Goal: Task Accomplishment & Management: Complete application form

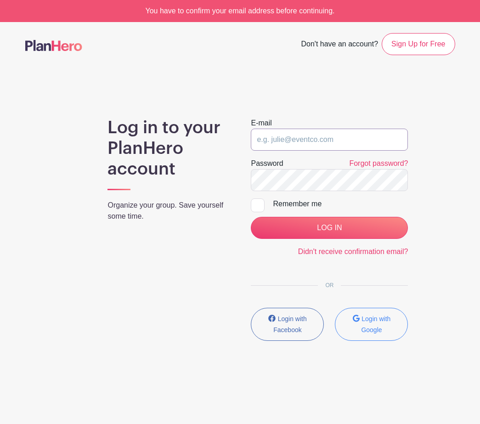
click at [387, 144] on input "email" at bounding box center [329, 140] width 157 height 22
type input "[EMAIL_ADDRESS][DOMAIN_NAME]"
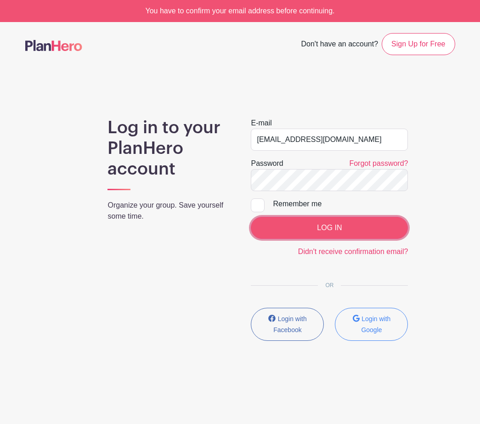
click at [369, 219] on input "LOG IN" at bounding box center [329, 228] width 157 height 22
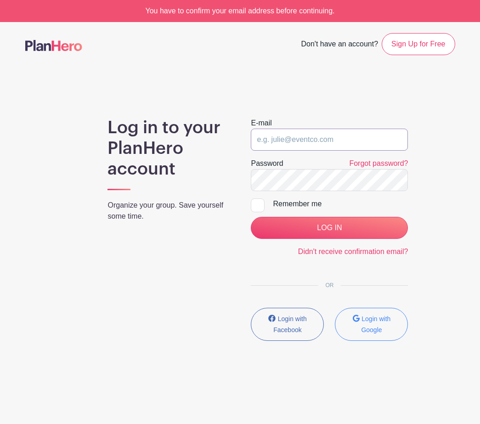
click at [301, 144] on input "email" at bounding box center [329, 140] width 157 height 22
type input "[EMAIL_ADDRESS][DOMAIN_NAME]"
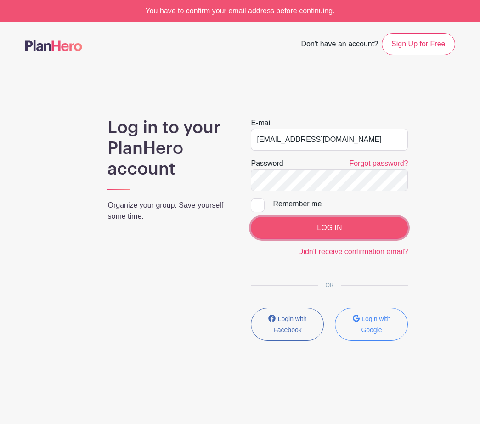
click at [312, 229] on input "LOG IN" at bounding box center [329, 228] width 157 height 22
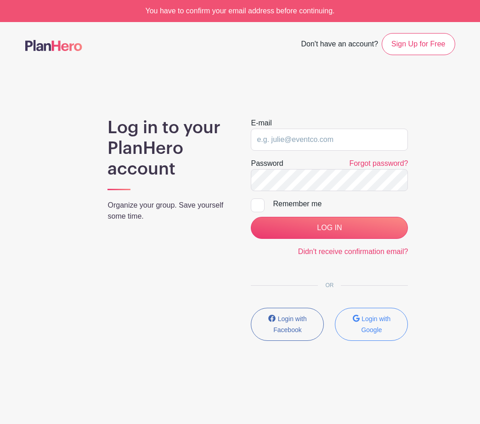
click at [321, 95] on main "Don't have an account? Sign Up for Free Log in to your PlanHero account Organiz…" at bounding box center [240, 214] width 480 height 384
click at [391, 288] on div "E-mail Password Forgot password? Remember me LOG IN Didn't receive confirmation…" at bounding box center [329, 233] width 179 height 231
click at [388, 326] on button "Login with Google" at bounding box center [371, 324] width 73 height 33
click at [363, 100] on main "Don't have an account? Sign Up for Free Log in to your PlanHero account Organiz…" at bounding box center [240, 214] width 480 height 384
click at [372, 332] on small "Login with Google" at bounding box center [375, 324] width 29 height 18
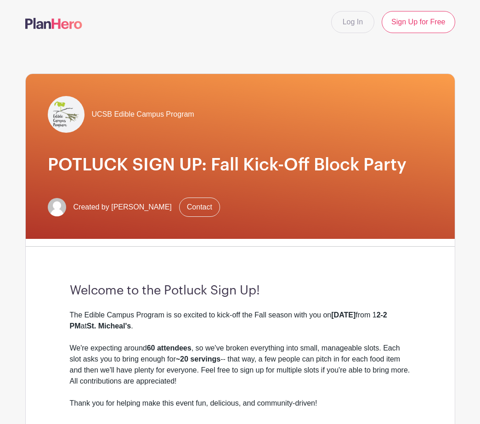
click at [363, 33] on link "Log In" at bounding box center [352, 22] width 43 height 22
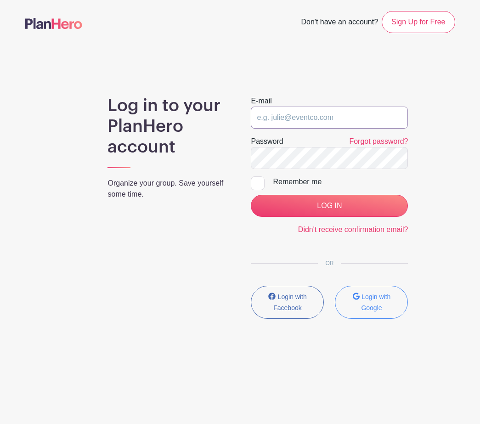
click at [323, 121] on input "email" at bounding box center [329, 118] width 157 height 22
type input "elizabethlane@ucsb.edu"
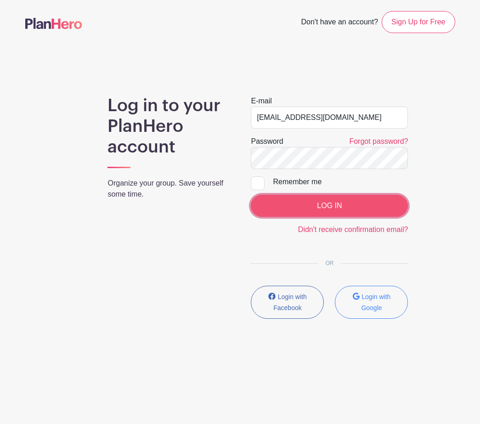
click at [326, 211] on input "LOG IN" at bounding box center [329, 206] width 157 height 22
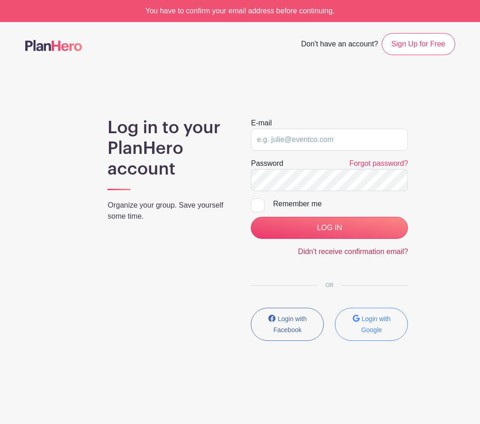
click at [323, 254] on link "Didn't receive confirmation email?" at bounding box center [353, 252] width 110 height 8
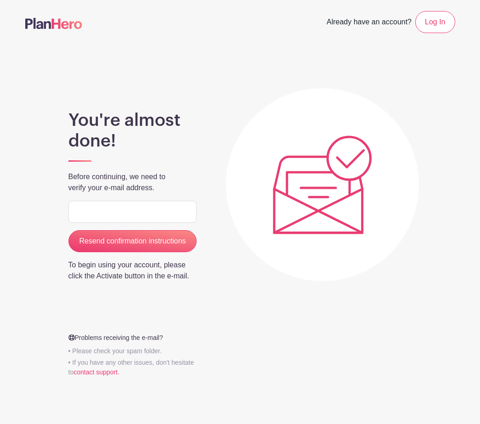
type input "[EMAIL_ADDRESS][DOMAIN_NAME]"
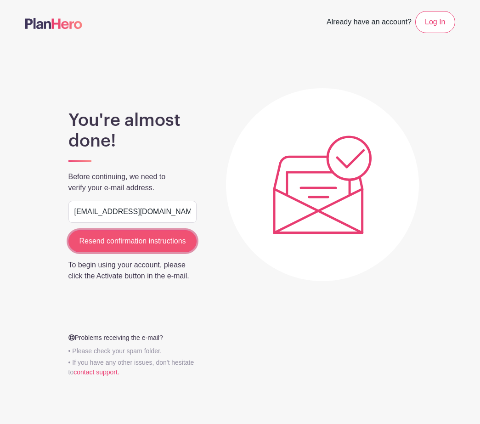
click at [170, 241] on input "Resend confirmation instructions" at bounding box center [132, 241] width 129 height 22
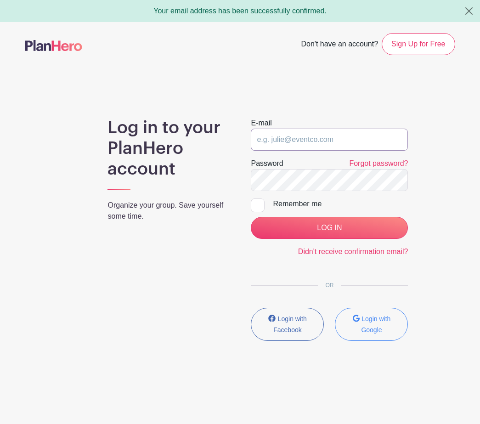
click at [299, 135] on input "email" at bounding box center [329, 140] width 157 height 22
type input "elizabethlane@ucsb.edu"
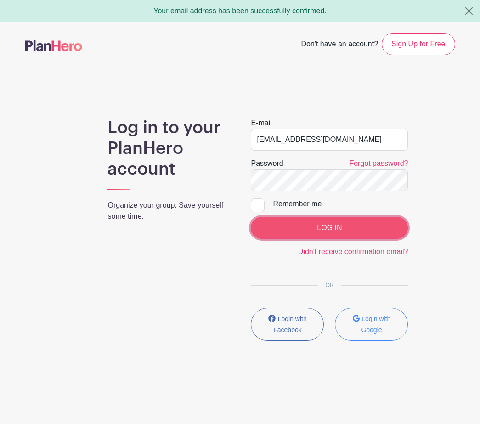
click at [311, 223] on input "LOG IN" at bounding box center [329, 228] width 157 height 22
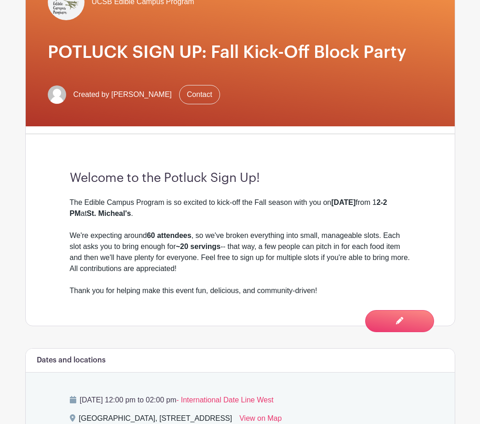
scroll to position [163, 0]
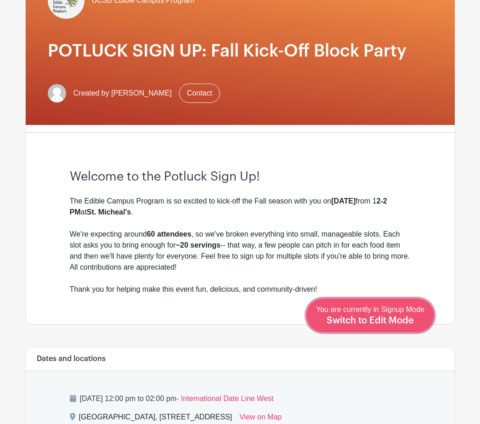
click at [371, 319] on span "Switch to Edit Mode" at bounding box center [370, 320] width 87 height 9
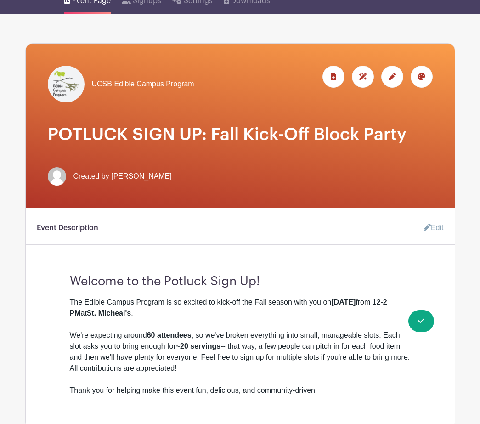
scroll to position [87, 0]
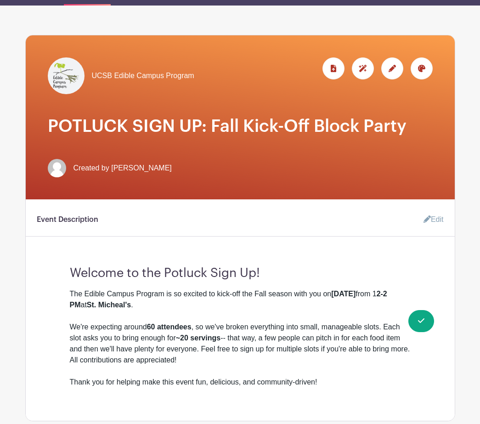
click at [91, 305] on strong "2-2 PM" at bounding box center [229, 299] width 318 height 19
click at [89, 306] on div "The Edible Campus Program is so excited to kick-off the Fall season with you on…" at bounding box center [240, 338] width 341 height 99
click at [431, 216] on link "Edit" at bounding box center [430, 219] width 28 height 18
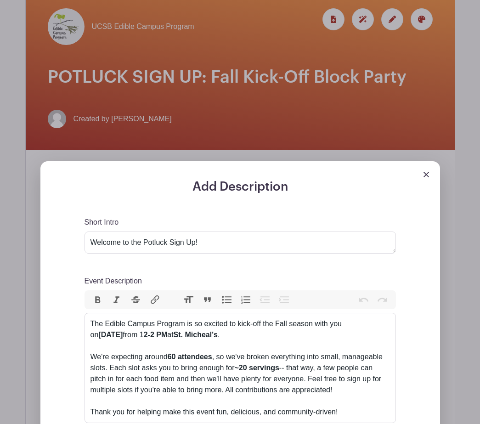
scroll to position [140, 0]
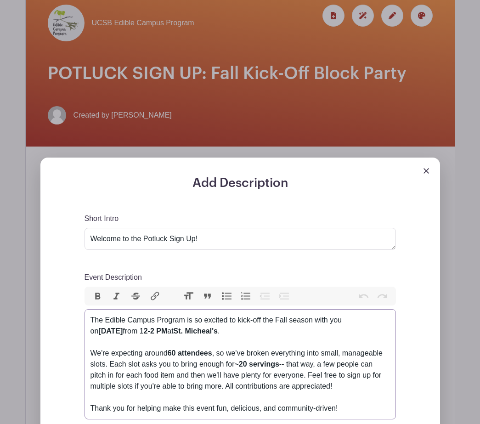
click at [180, 334] on div "The Edible Campus Program is so excited to kick-off the Fall season with you on…" at bounding box center [241, 364] width 300 height 99
type trix-editor "<div>The Edible Campus Program is so excited to kick-off the Fall season with y…"
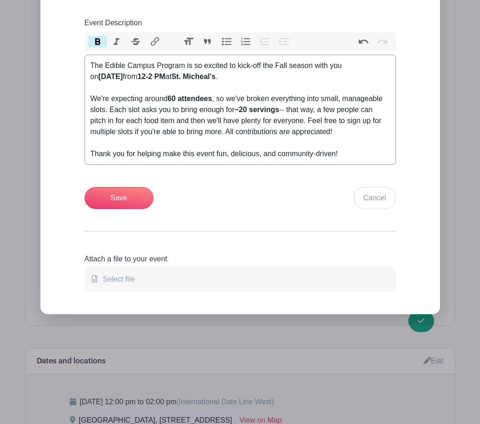
scroll to position [522, 0]
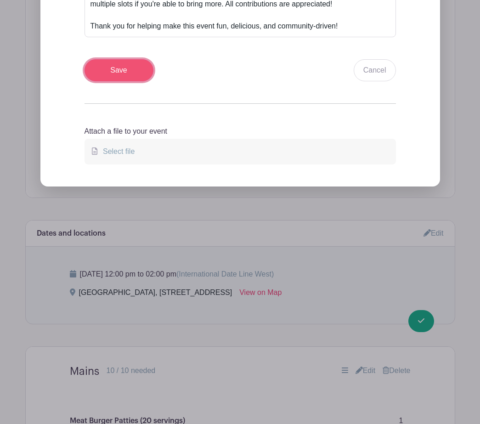
click at [119, 75] on input "Save" at bounding box center [119, 70] width 69 height 22
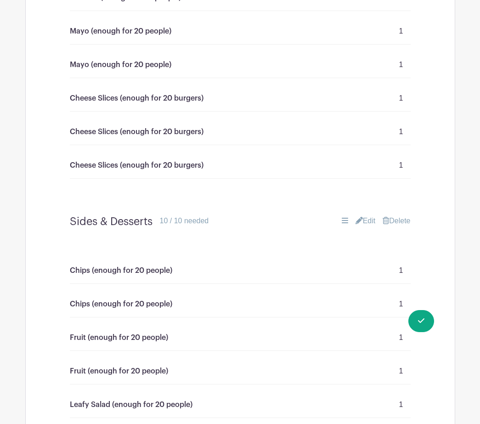
scroll to position [1551, 0]
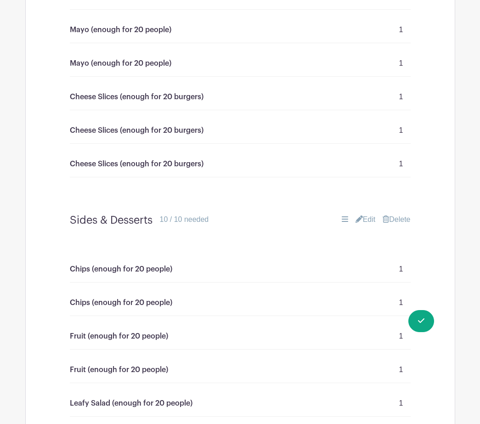
click at [365, 221] on link "Edit" at bounding box center [366, 219] width 20 height 11
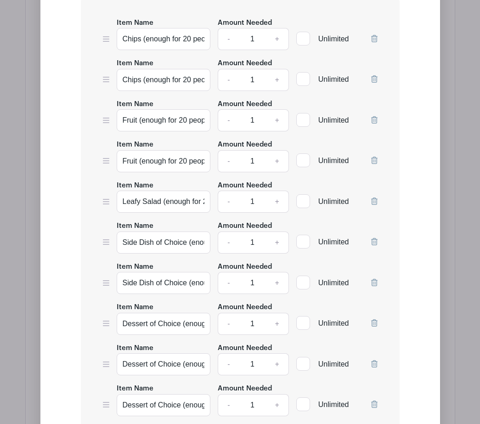
scroll to position [1956, 0]
click at [164, 202] on input "Leafy Salad (enough for 20 people)" at bounding box center [164, 202] width 94 height 22
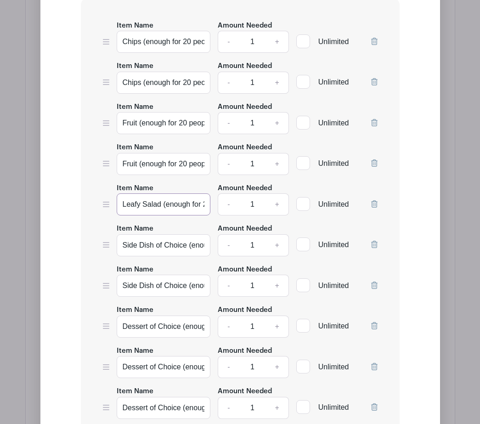
scroll to position [1954, 0]
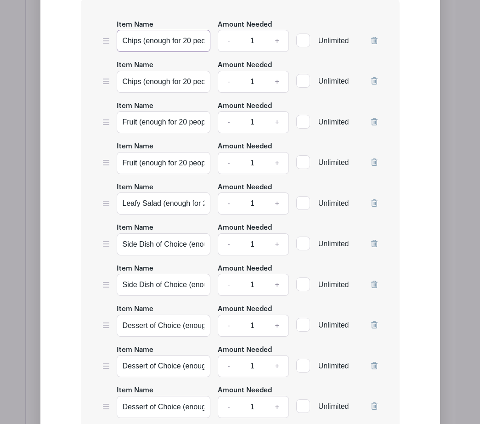
click at [139, 43] on input "Chips (enough for 20 people)" at bounding box center [164, 41] width 94 height 22
drag, startPoint x: 122, startPoint y: 42, endPoint x: 217, endPoint y: 43, distance: 95.1
click at [217, 43] on div "Item Name Chips (enough for 20 people) Amount Needed - 1 + Unlimited" at bounding box center [240, 36] width 275 height 34
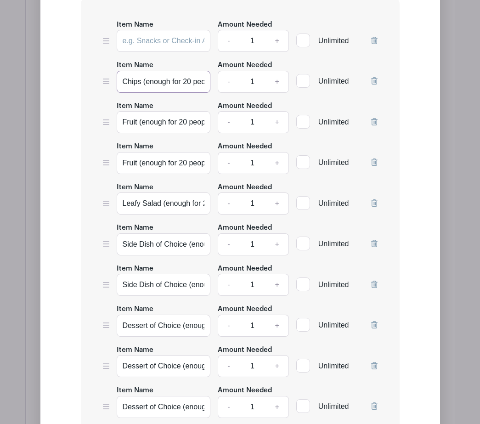
click at [143, 80] on input "Chips (enough for 20 people)" at bounding box center [164, 82] width 94 height 22
click at [376, 39] on icon at bounding box center [374, 40] width 6 height 7
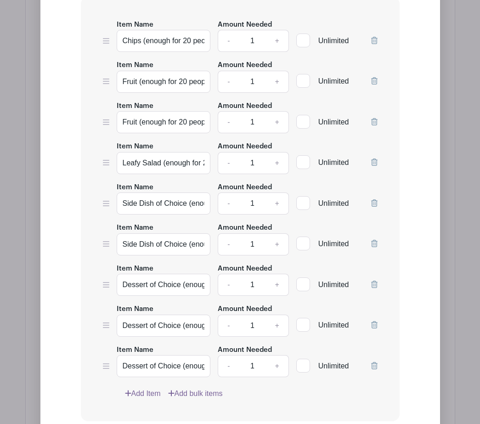
scroll to position [1914, 0]
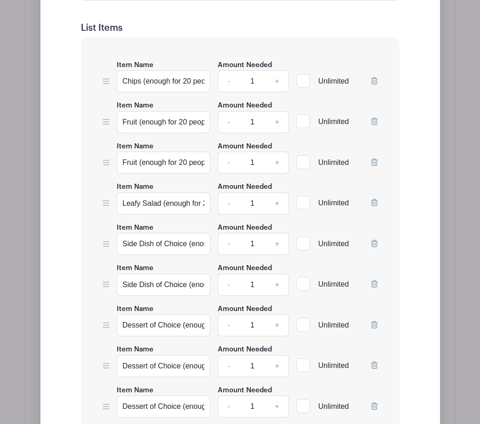
click at [373, 82] on icon at bounding box center [374, 80] width 6 height 7
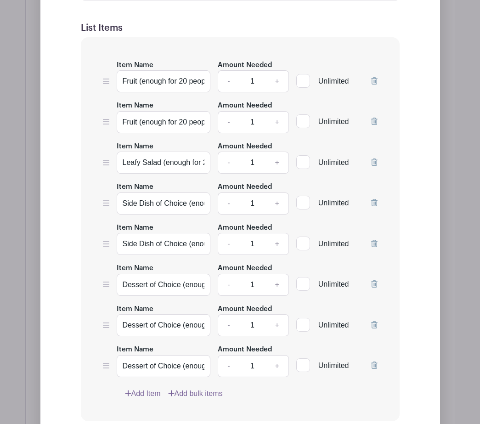
click at [156, 394] on link "Add Item" at bounding box center [143, 393] width 36 height 11
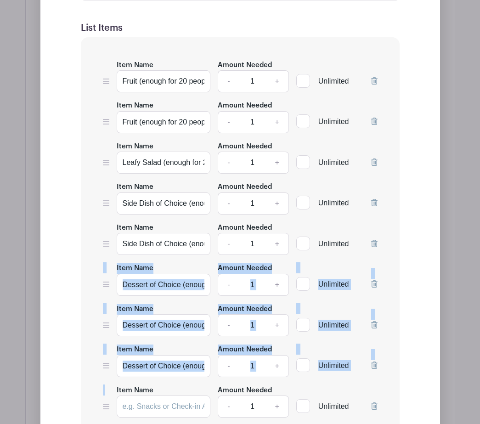
drag, startPoint x: 102, startPoint y: 406, endPoint x: 97, endPoint y: 289, distance: 116.8
click at [97, 289] on div "Item Name Amount Needed - 1 + Unlimited Item Name Chips (enough for 20 people) …" at bounding box center [240, 249] width 319 height 425
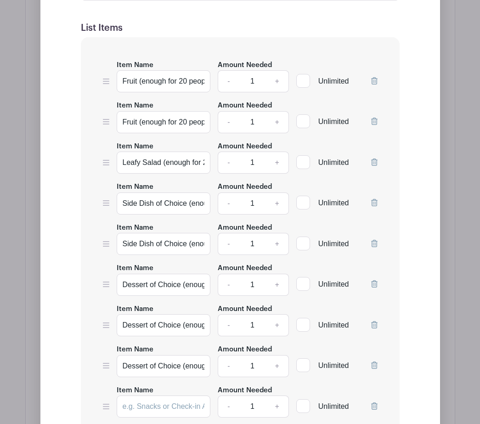
click at [108, 407] on icon at bounding box center [106, 406] width 6 height 7
drag, startPoint x: 102, startPoint y: 408, endPoint x: 132, endPoint y: 400, distance: 30.8
click at [132, 400] on div "Item Name Amount Needed - 1 + Unlimited" at bounding box center [240, 402] width 275 height 34
click at [136, 284] on input "Item Name" at bounding box center [164, 285] width 94 height 22
click at [157, 248] on input "Side Dish of Choice (enough for 20 people)" at bounding box center [164, 244] width 94 height 22
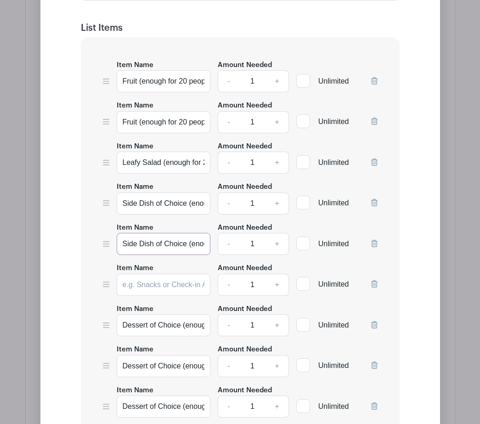
click at [157, 248] on input "Side Dish of Choice (enough for 20 people)" at bounding box center [164, 244] width 94 height 22
click at [142, 290] on input "Item Name" at bounding box center [164, 285] width 94 height 22
paste input "Side Dish of Choice (enough for 20 people)"
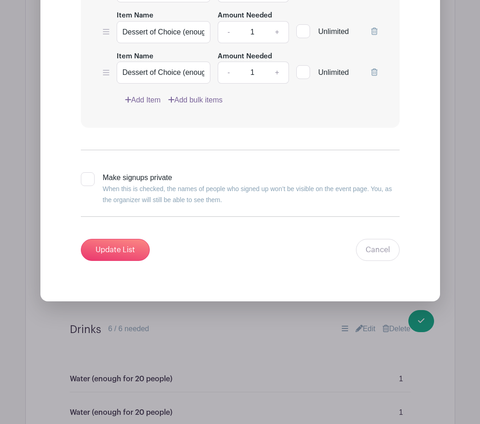
scroll to position [2289, 0]
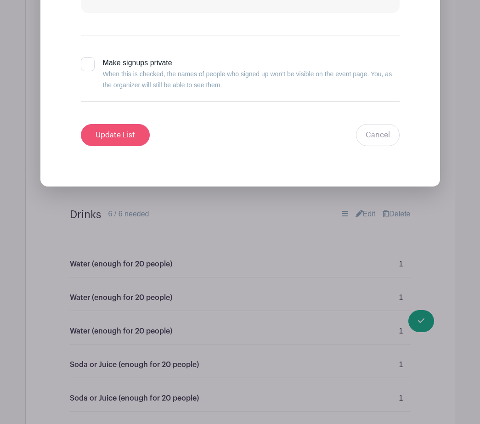
type input "Side Dish of Choice (enough for 20 people)"
click at [112, 130] on input "Update List" at bounding box center [115, 135] width 69 height 22
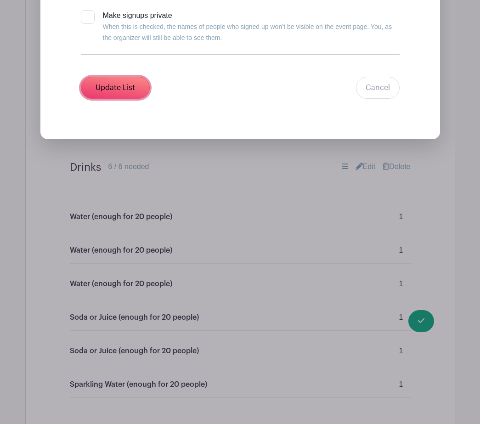
scroll to position [2338, 0]
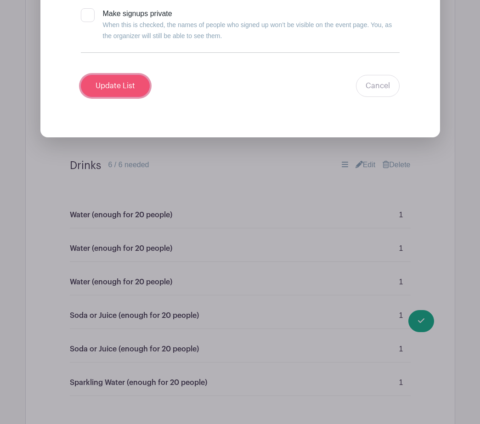
click at [138, 93] on input "Update List" at bounding box center [115, 86] width 69 height 22
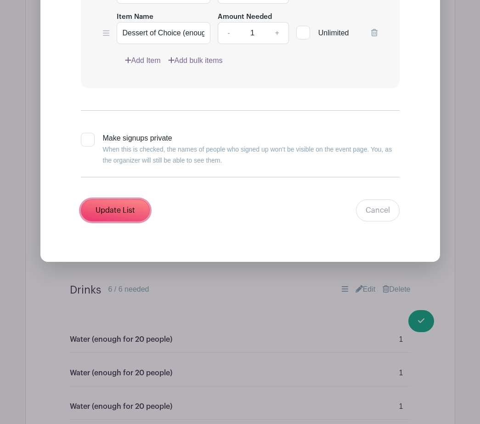
scroll to position [2361, 0]
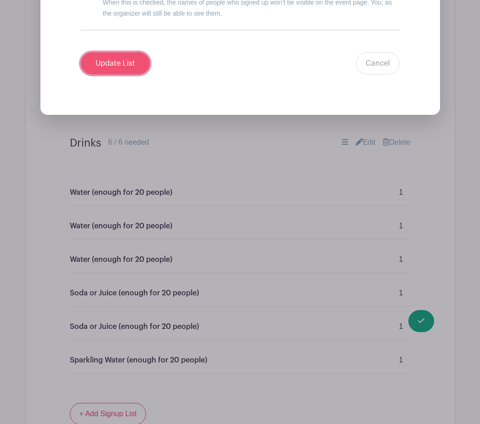
click at [112, 57] on input "Update List" at bounding box center [115, 63] width 69 height 22
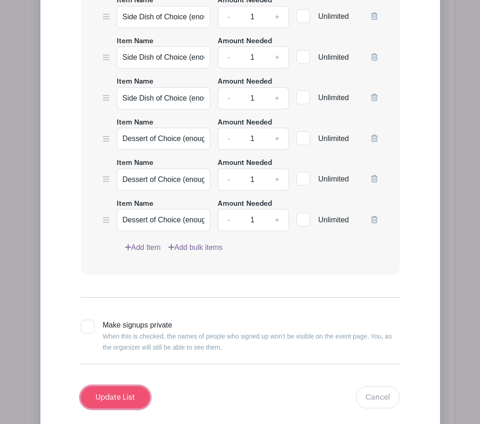
click at [131, 393] on input "Update List" at bounding box center [115, 397] width 69 height 22
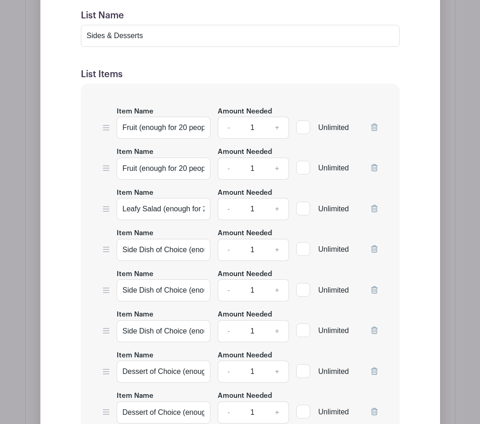
scroll to position [1707, 0]
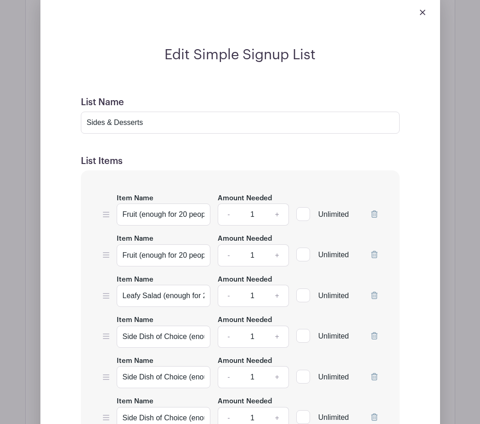
click at [455, 58] on div "Edit Simple Signup List List Name Sides & Desserts List Items Item Name Amount …" at bounding box center [240, 380] width 429 height 806
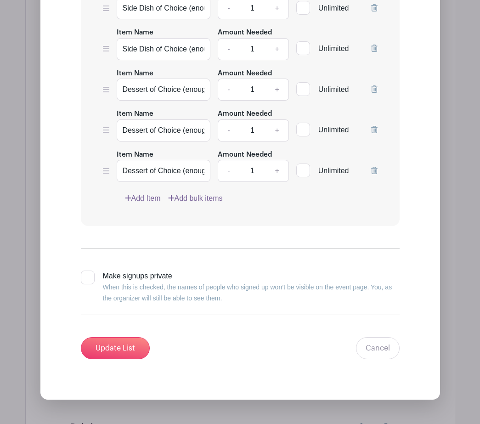
scroll to position [2077, 0]
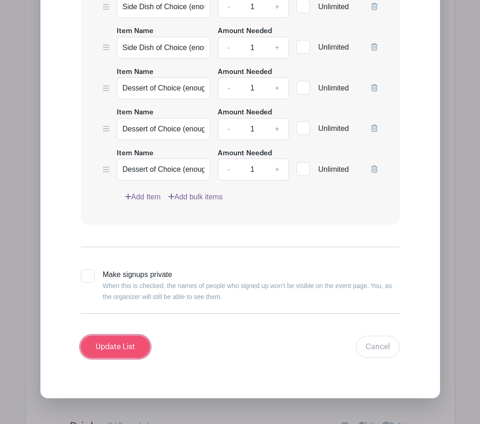
click at [135, 349] on input "Update List" at bounding box center [115, 347] width 69 height 22
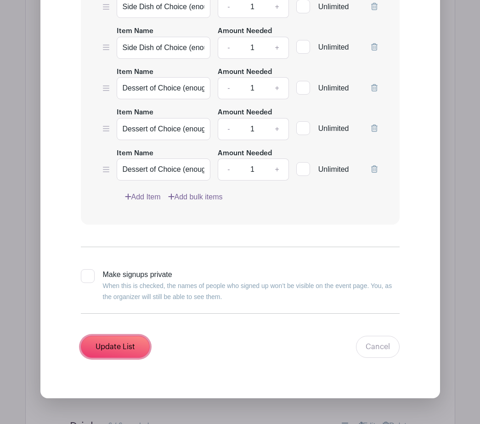
scroll to position [1667, 0]
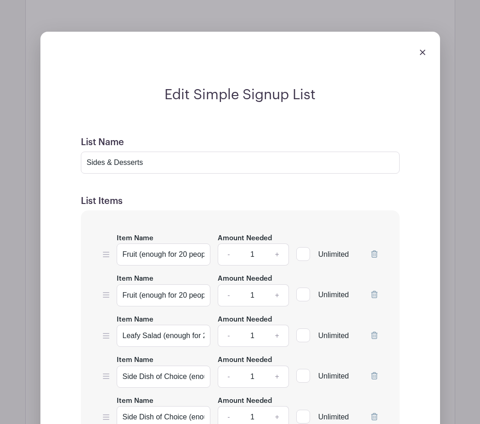
click at [418, 53] on div at bounding box center [240, 52] width 385 height 26
click at [423, 54] on img at bounding box center [423, 53] width 6 height 6
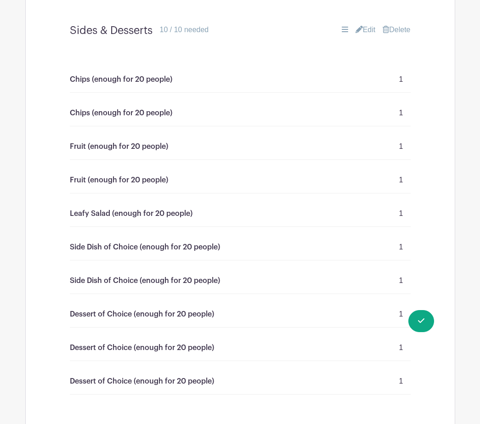
click at [364, 27] on link "Edit" at bounding box center [366, 29] width 20 height 11
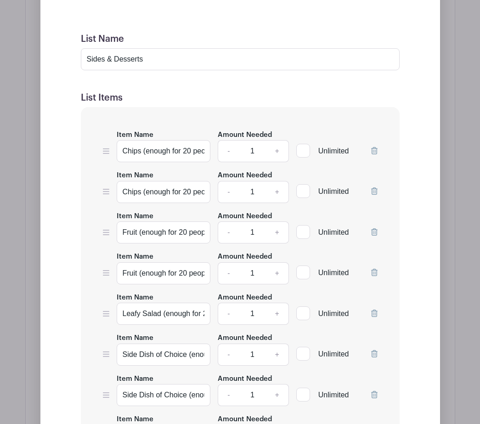
scroll to position [1782, 0]
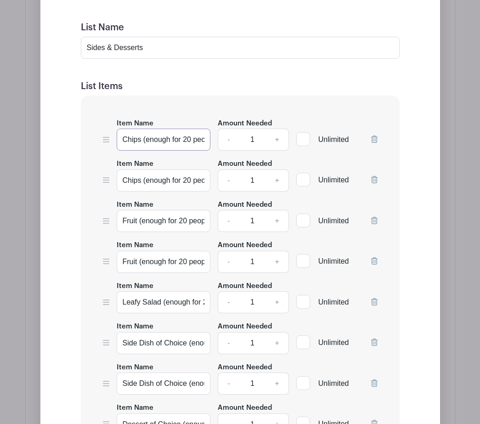
click at [136, 140] on input "Chips (enough for 20 people)" at bounding box center [164, 140] width 94 height 22
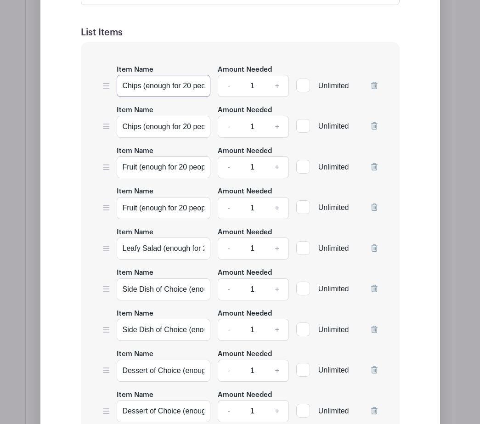
scroll to position [1880, 0]
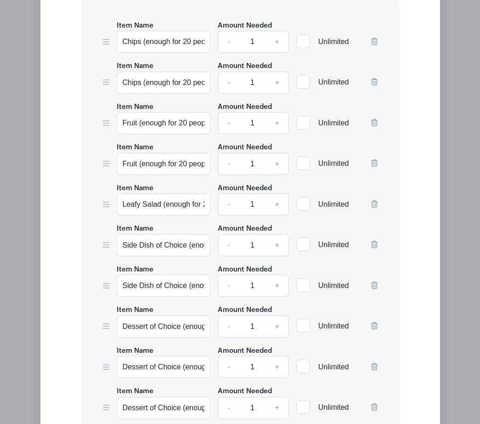
click at [375, 42] on icon at bounding box center [374, 41] width 6 height 7
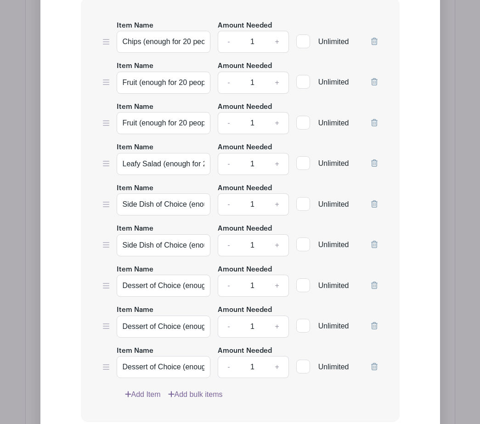
scroll to position [1839, 0]
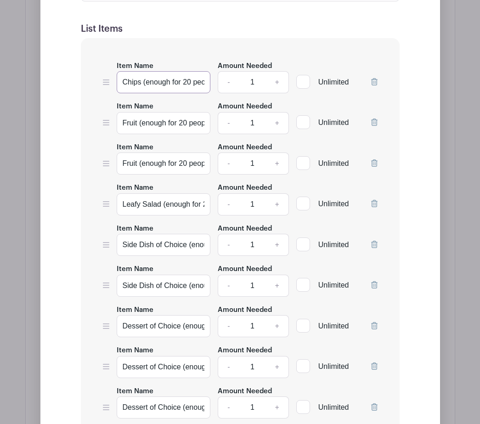
click at [137, 86] on input "Chips (enough for 20 people)" at bounding box center [164, 82] width 94 height 22
type input "Side Dish of Choice (enough for 20 people)"
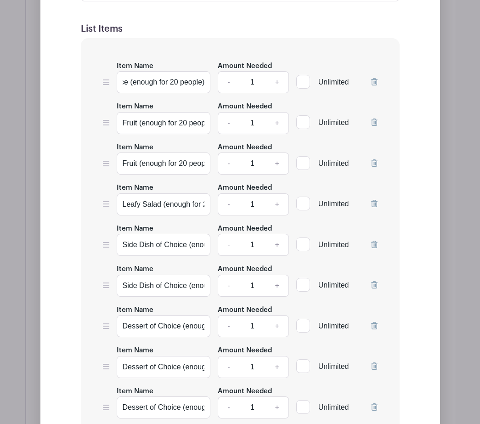
scroll to position [0, 0]
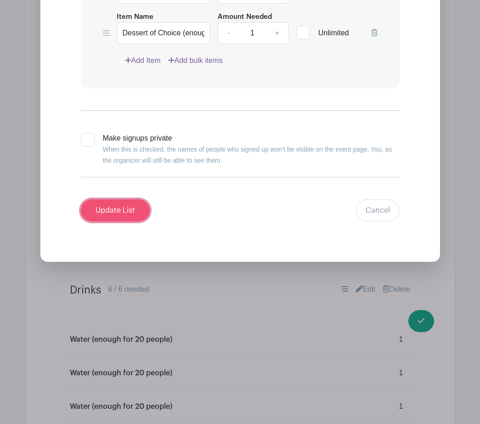
click at [124, 210] on input "Update List" at bounding box center [115, 210] width 69 height 22
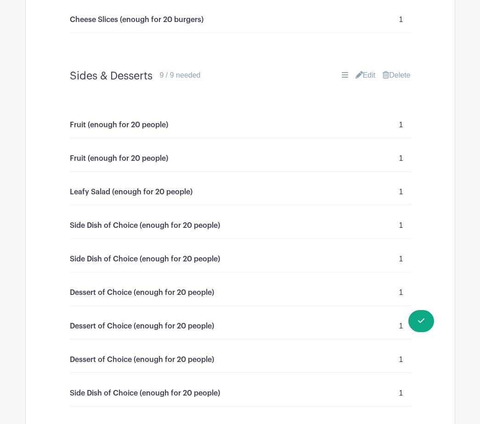
scroll to position [1633, 0]
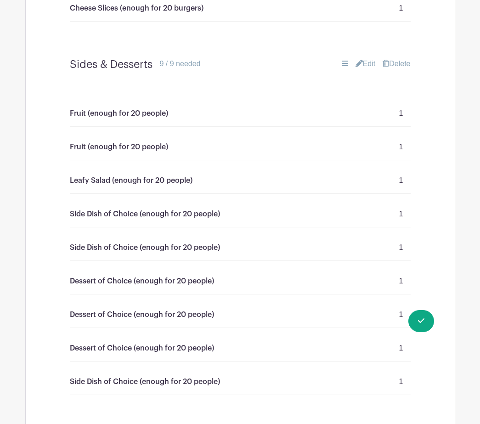
click at [358, 67] on icon at bounding box center [359, 63] width 7 height 7
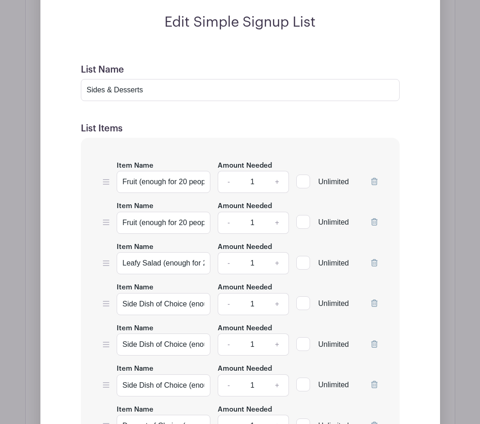
scroll to position [1699, 0]
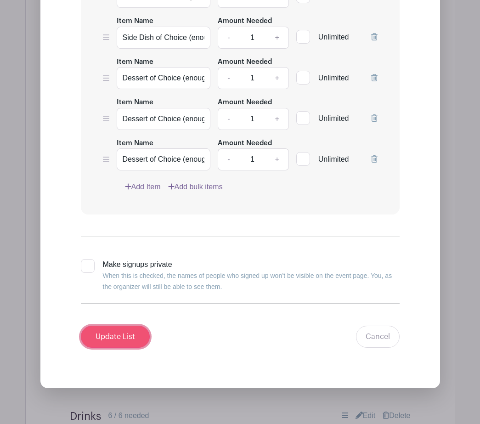
click at [113, 335] on input "Update List" at bounding box center [115, 337] width 69 height 22
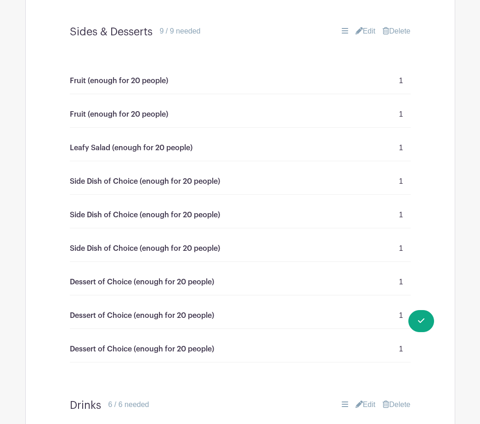
scroll to position [1666, 0]
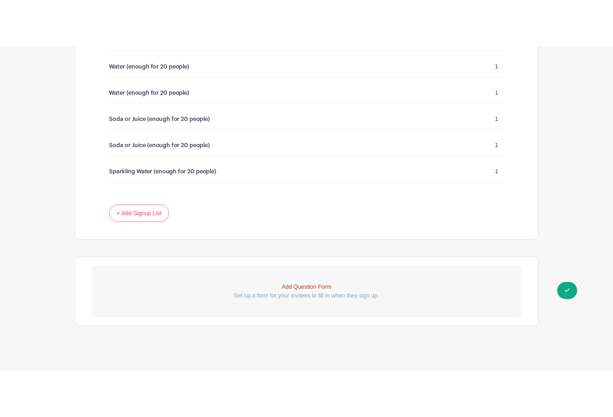
scroll to position [2102, 0]
